Goal: Find specific page/section: Find specific page/section

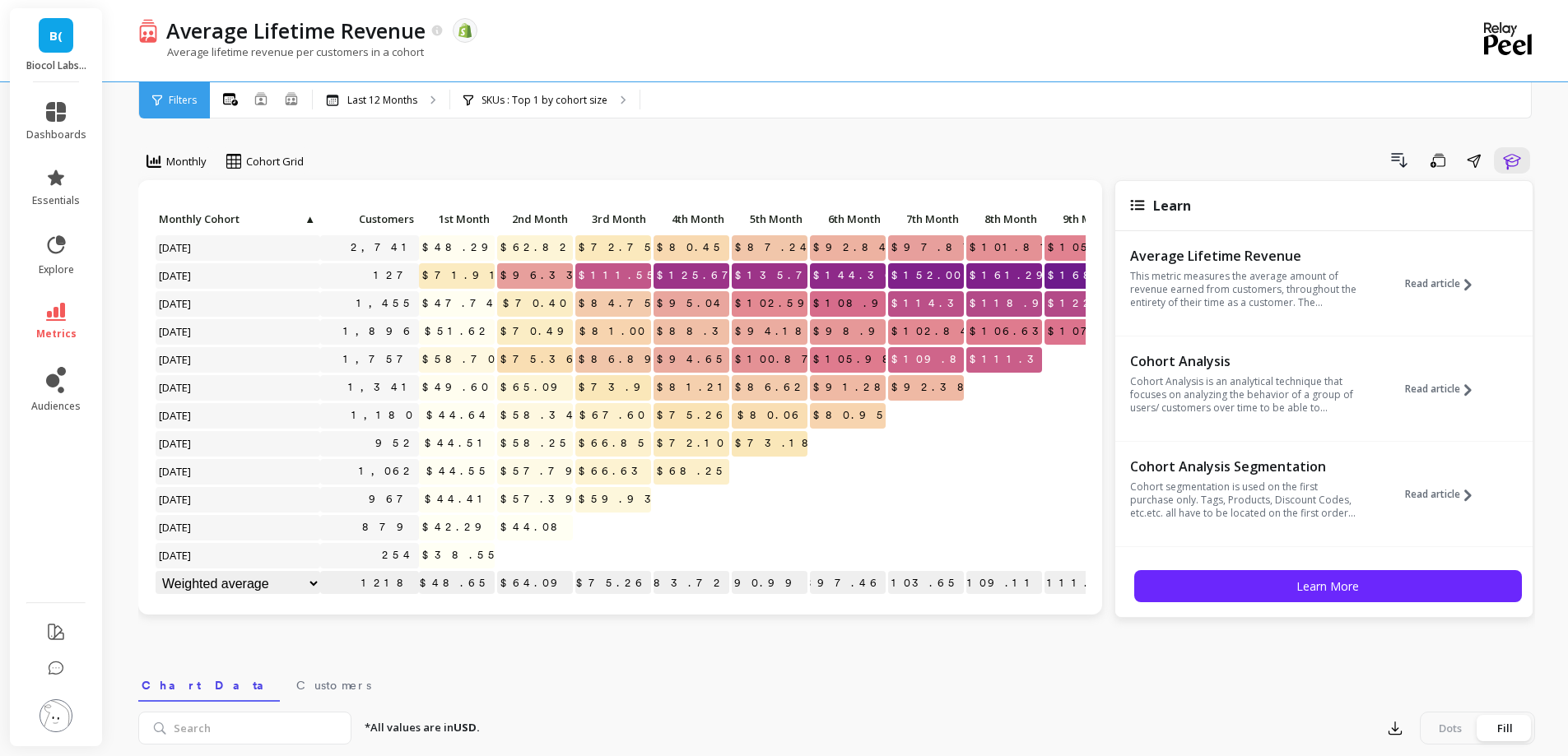
click at [68, 315] on link "metrics" at bounding box center [56, 322] width 60 height 38
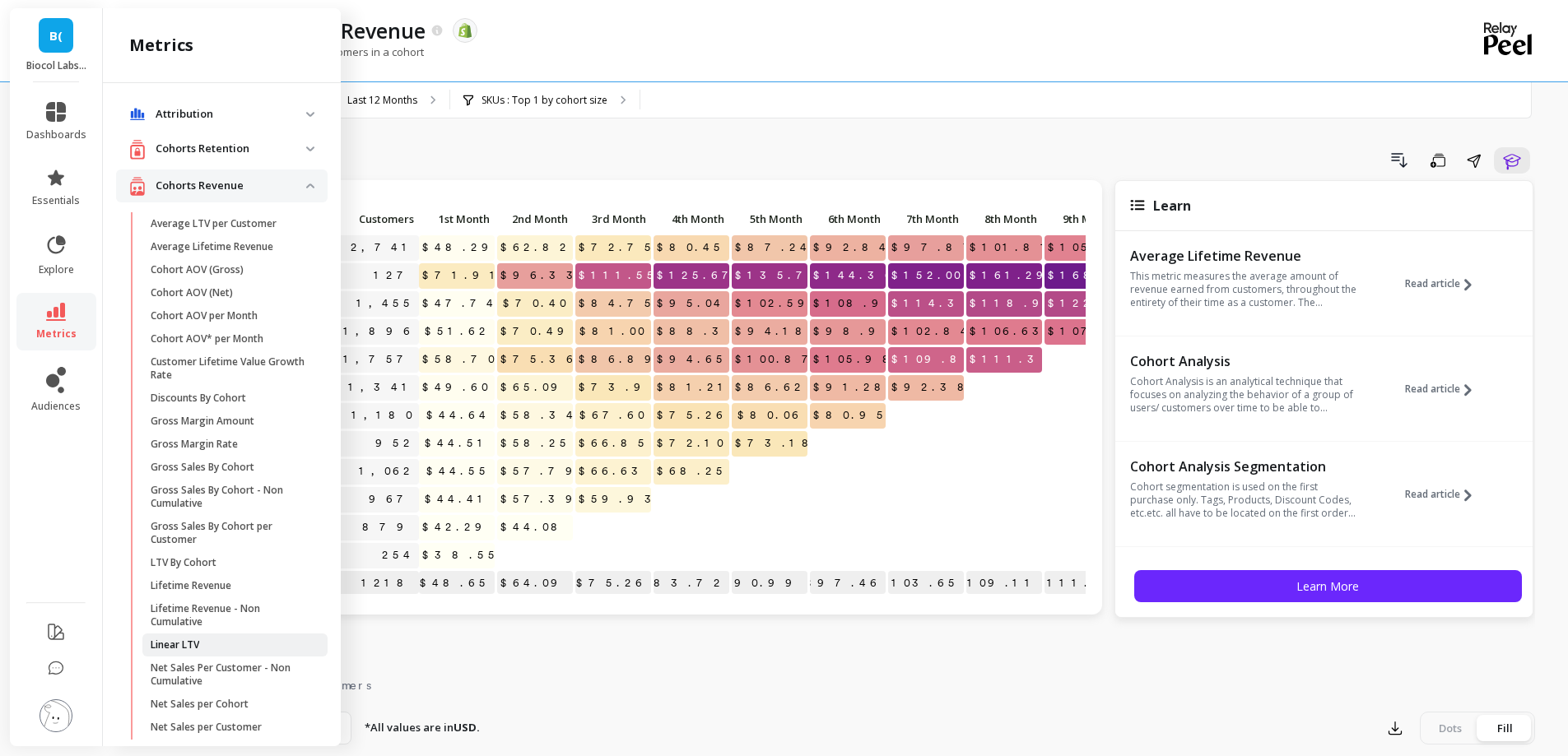
scroll to position [474, 0]
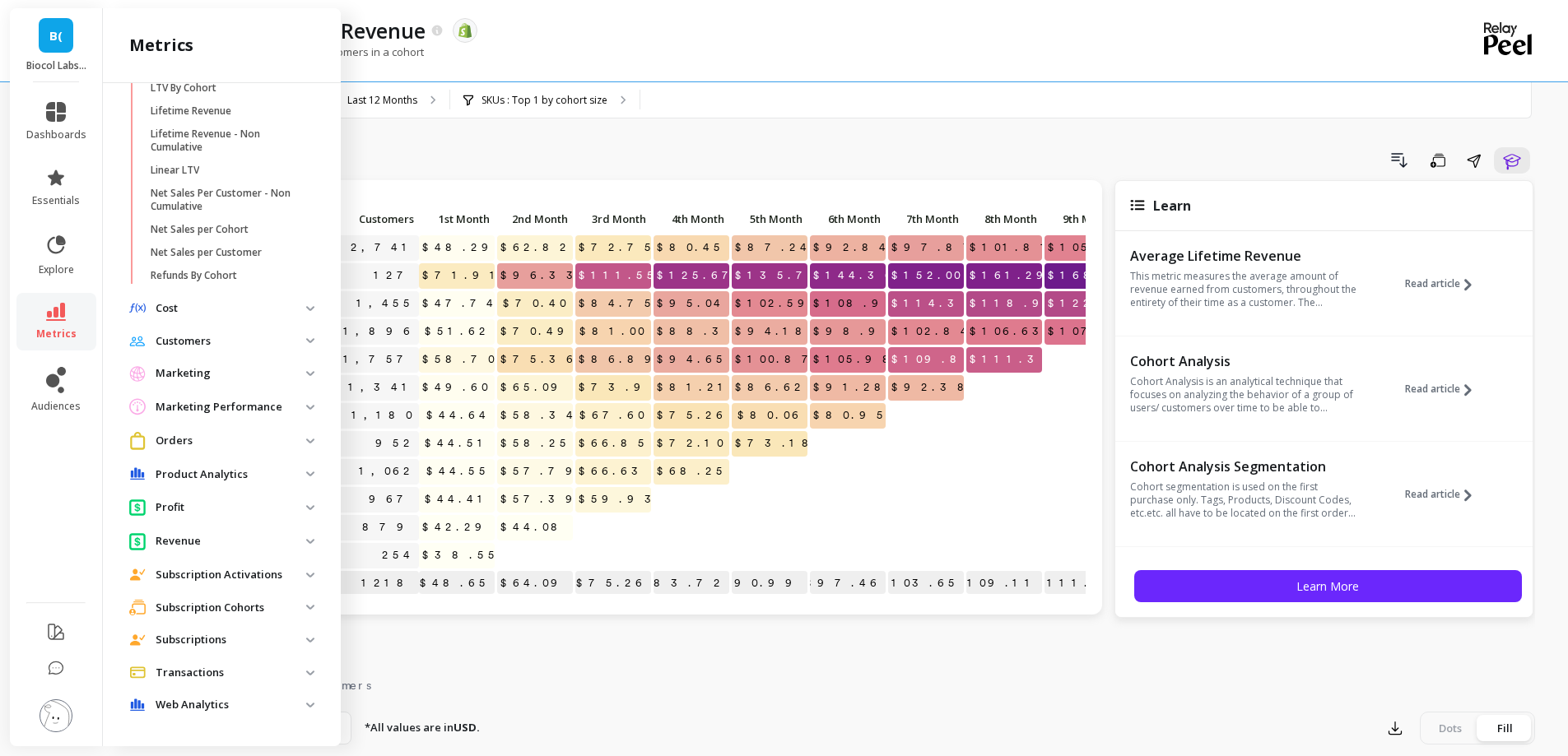
click at [250, 612] on p "Subscription Cohorts" at bounding box center [231, 608] width 151 height 16
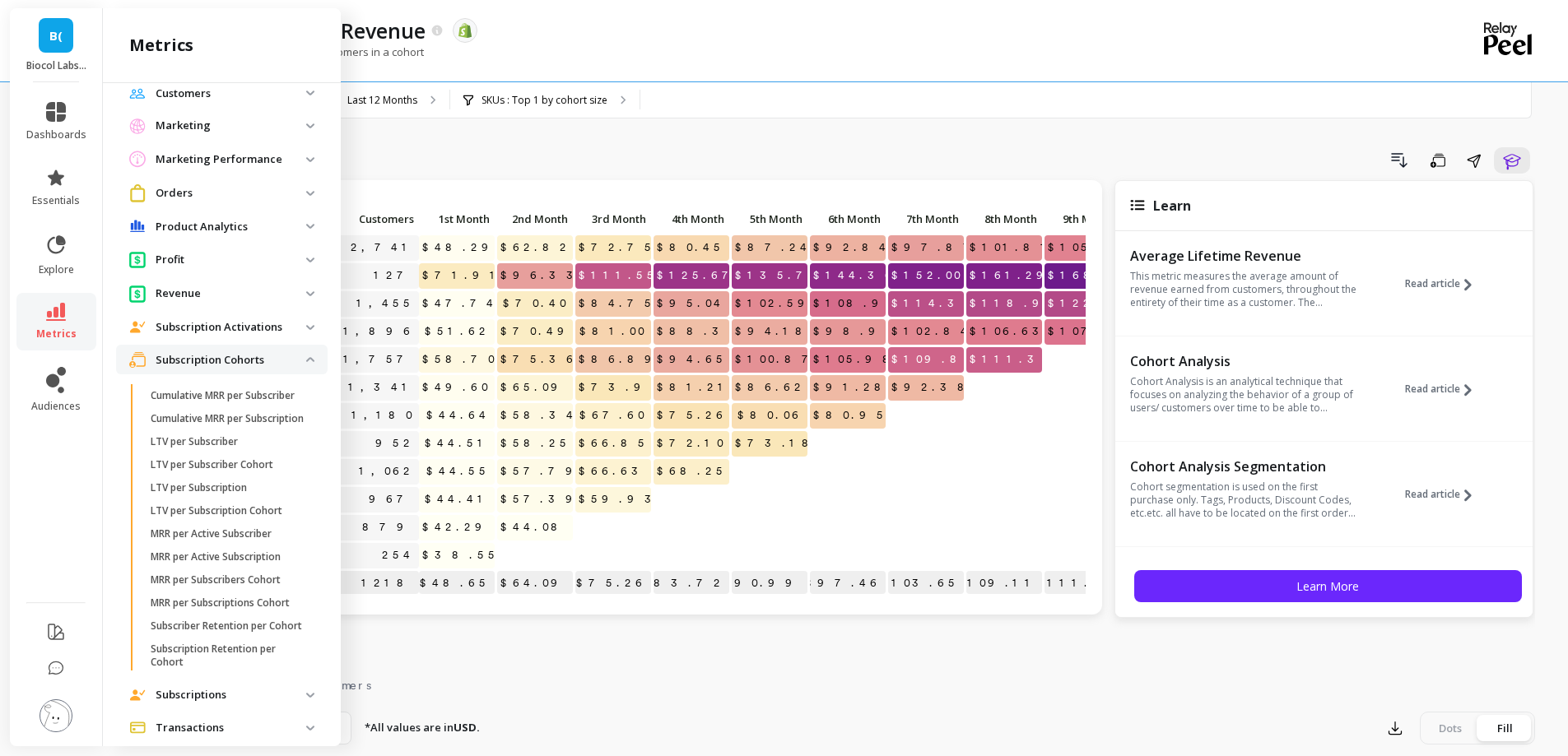
scroll to position [817, 0]
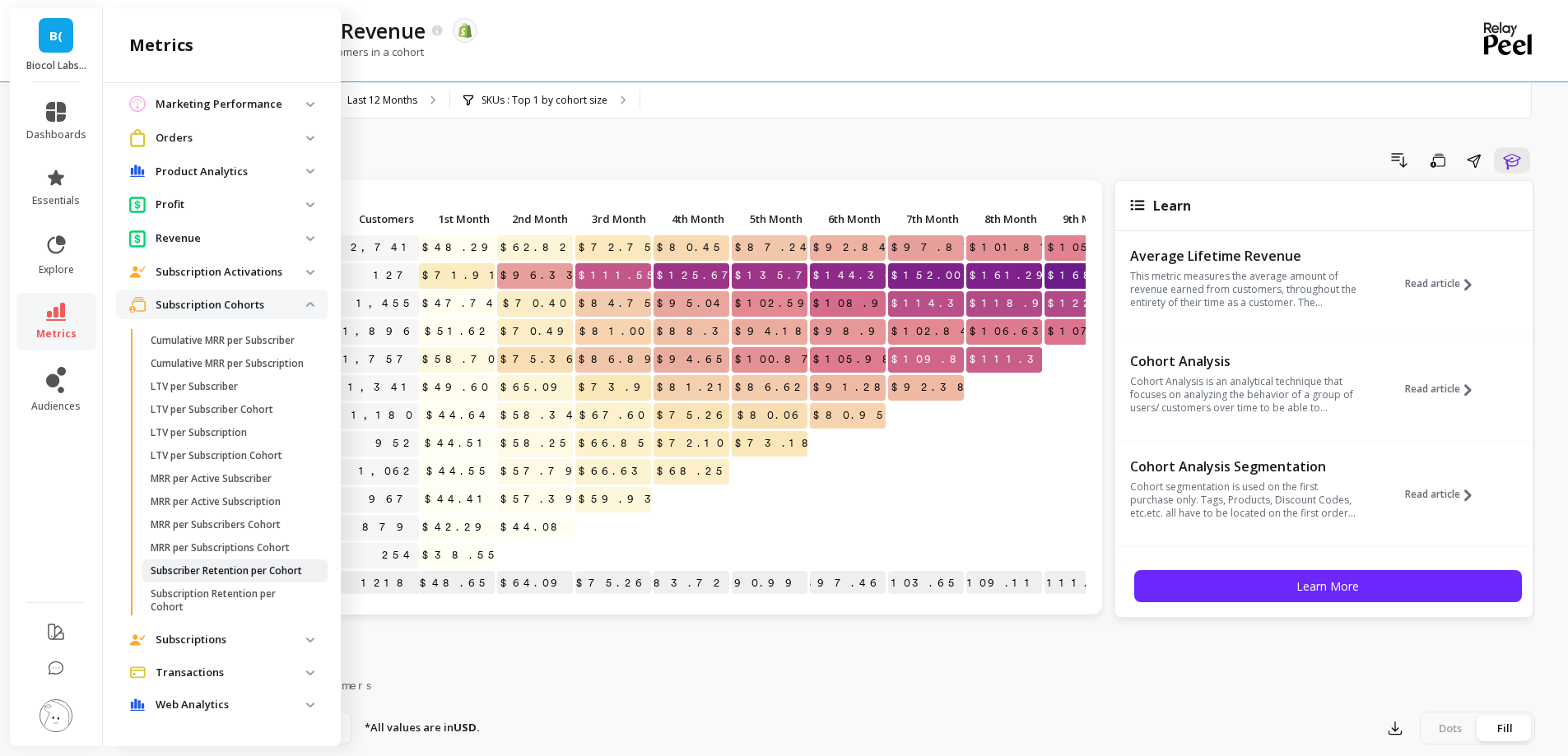
click at [225, 570] on p "Subscriber Retention per Cohort" at bounding box center [226, 570] width 152 height 13
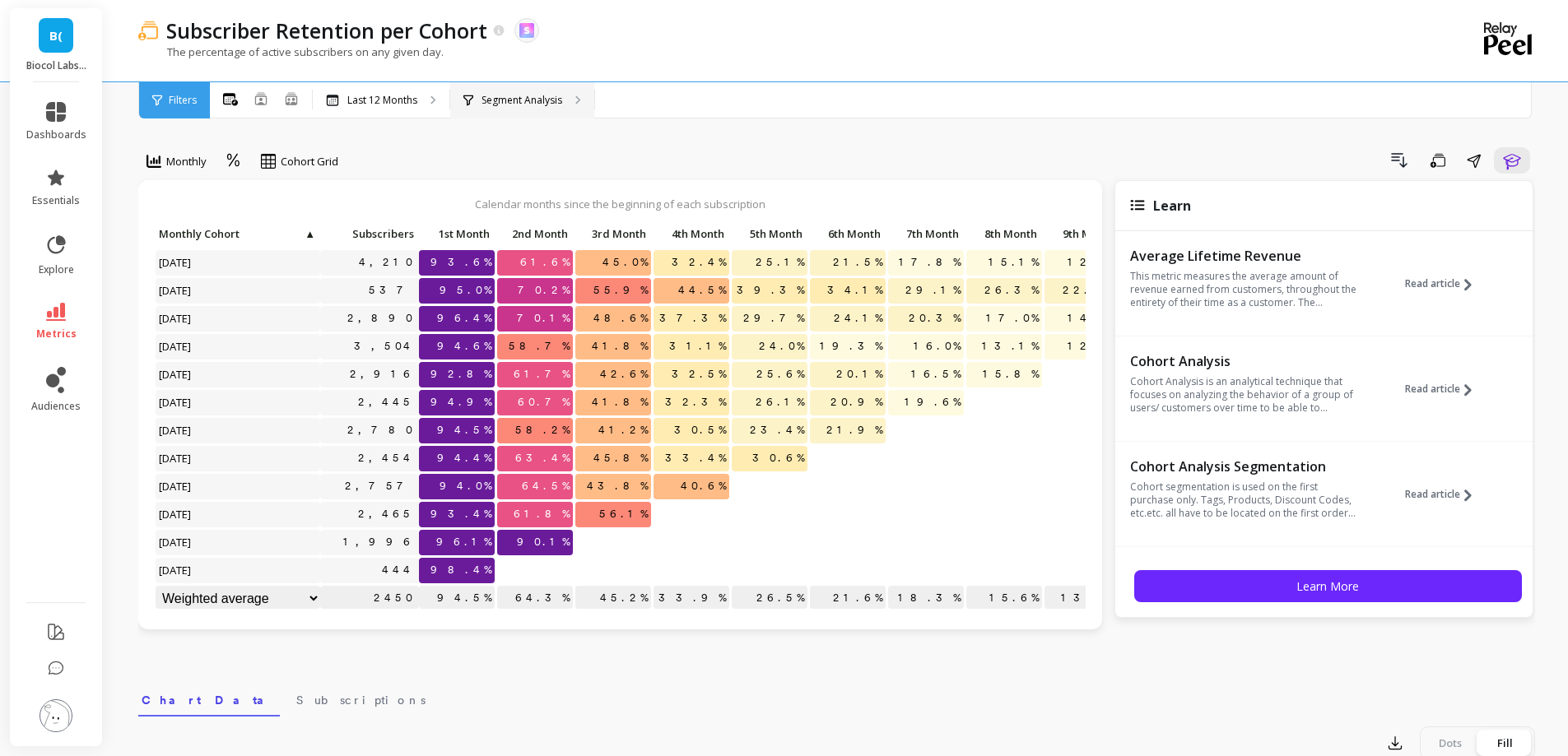
click at [543, 94] on p "Segment Analysis" at bounding box center [522, 100] width 81 height 13
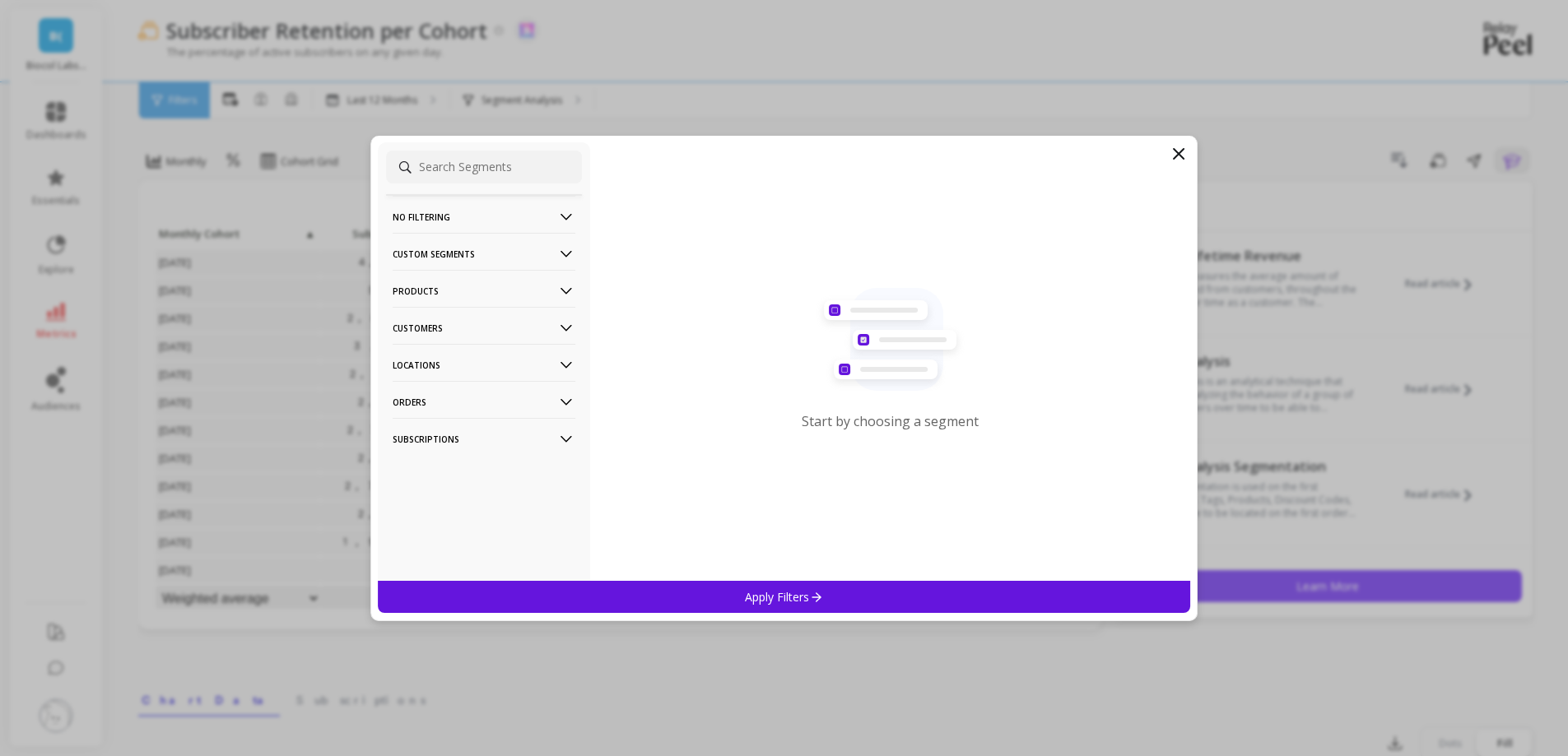
click at [502, 293] on p "Products" at bounding box center [484, 291] width 183 height 42
click at [461, 385] on div "SKUs" at bounding box center [483, 379] width 196 height 26
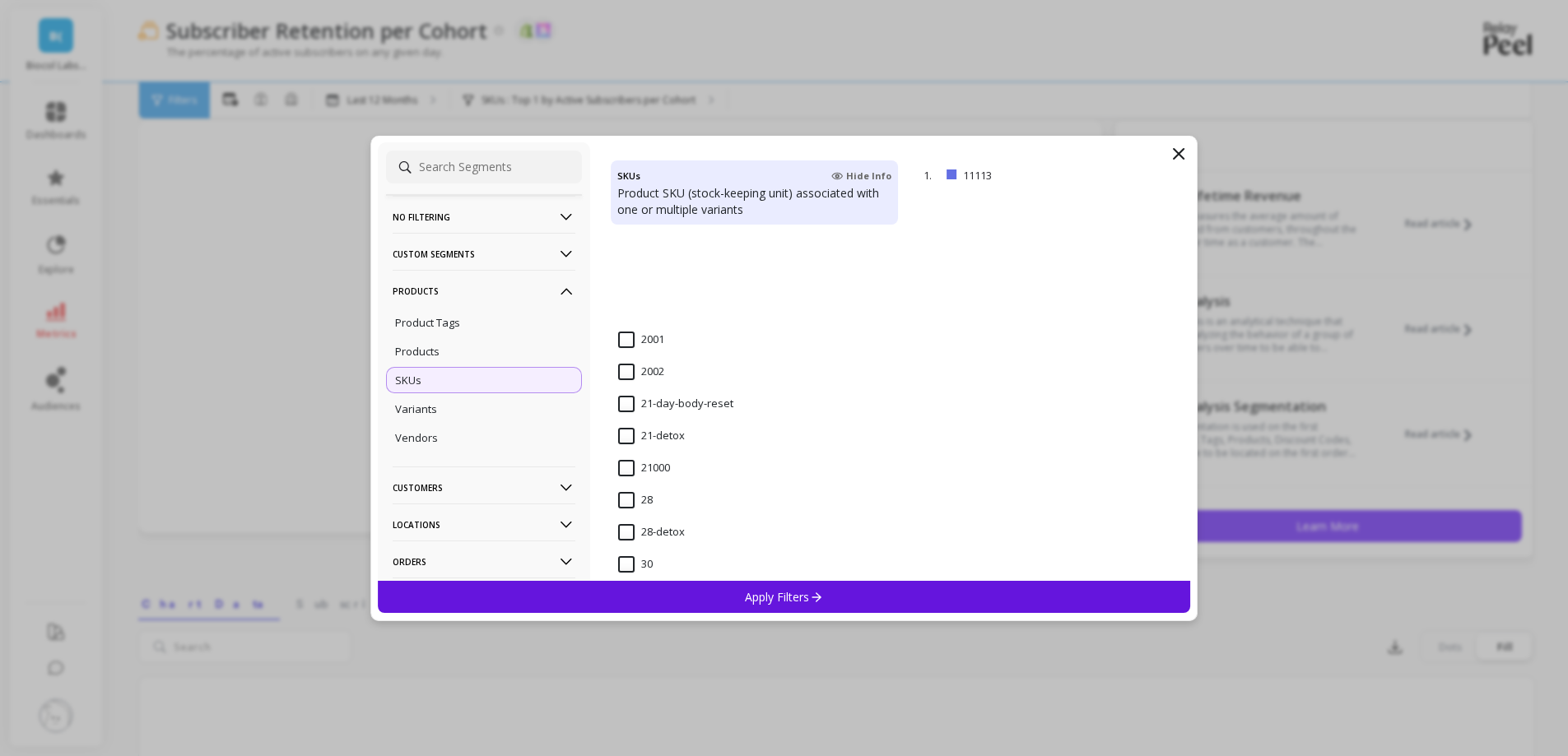
scroll to position [1695, 0]
click at [633, 373] on input "28-detox" at bounding box center [651, 378] width 66 height 16
click at [689, 594] on div "Apply Filters" at bounding box center [784, 597] width 813 height 32
